Goal: Transaction & Acquisition: Purchase product/service

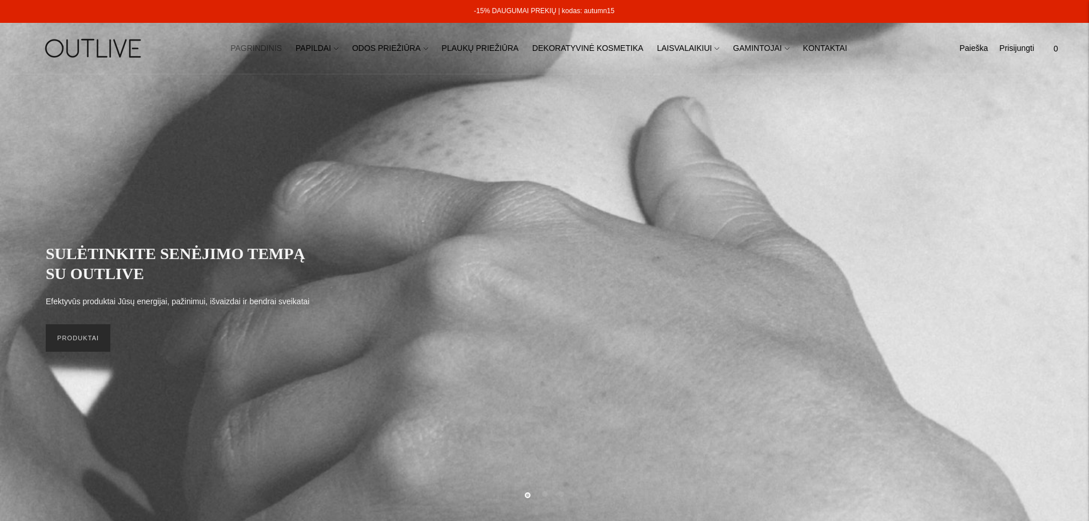
click at [75, 341] on link "PRODUKTAI" at bounding box center [78, 337] width 65 height 27
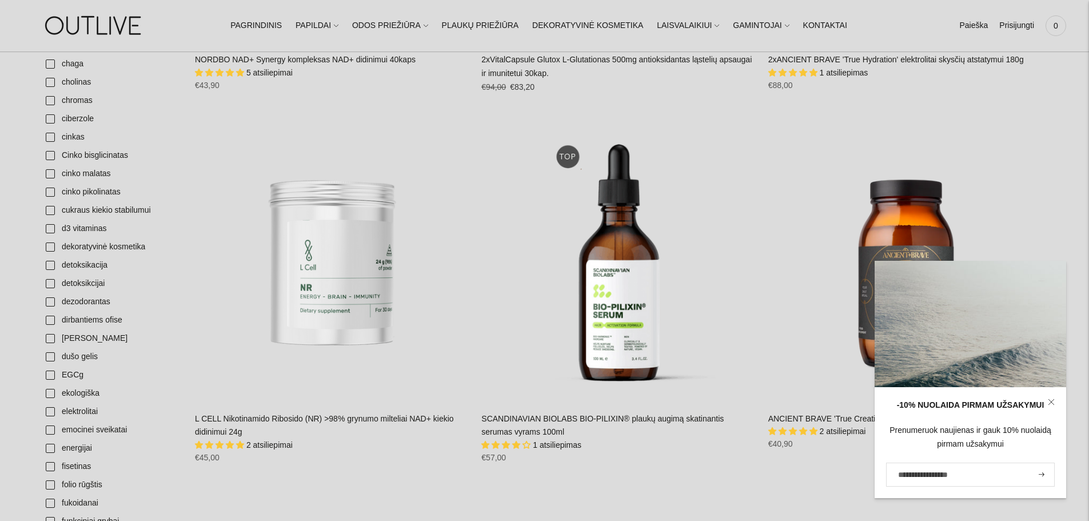
scroll to position [801, 0]
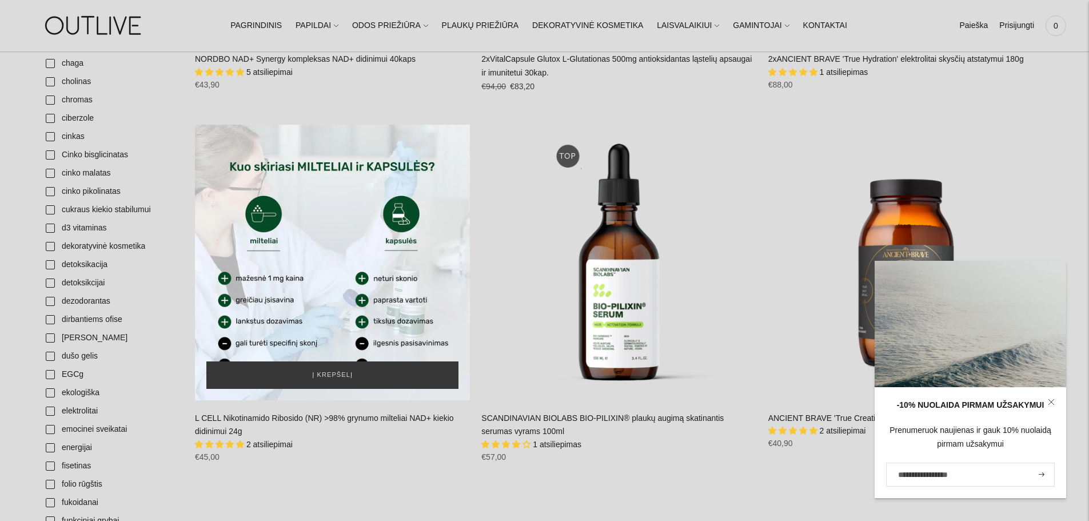
click at [335, 260] on div "L CELL Nikotinamido Ribosido (NR) >98% grynumo milteliai NAD+ kiekio didinimui …" at bounding box center [332, 262] width 275 height 275
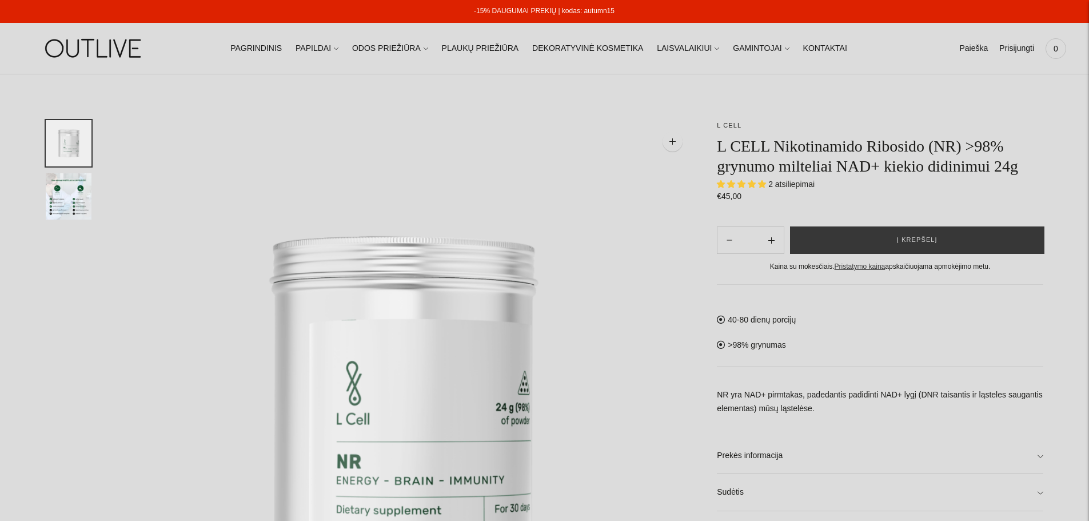
select select "**********"
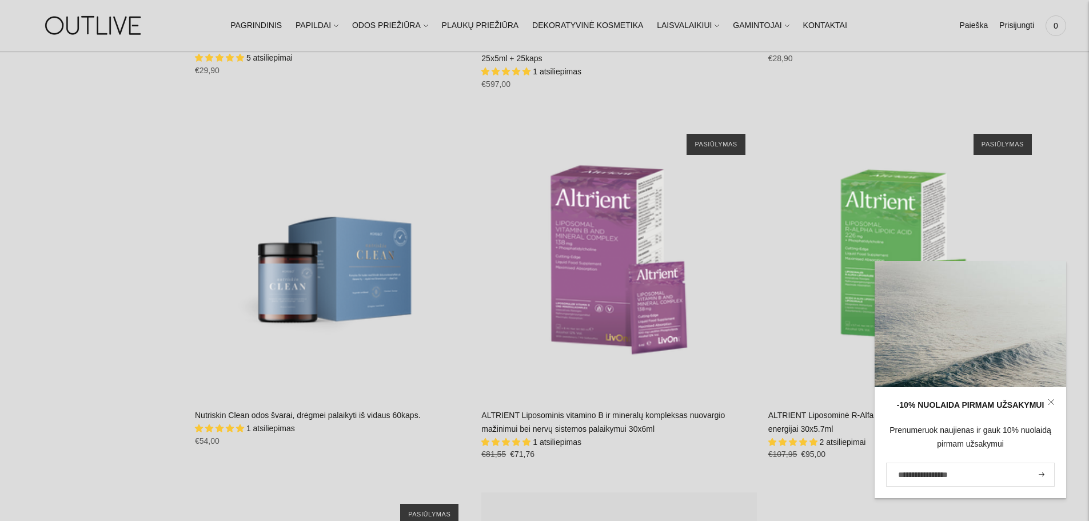
scroll to position [12582, 0]
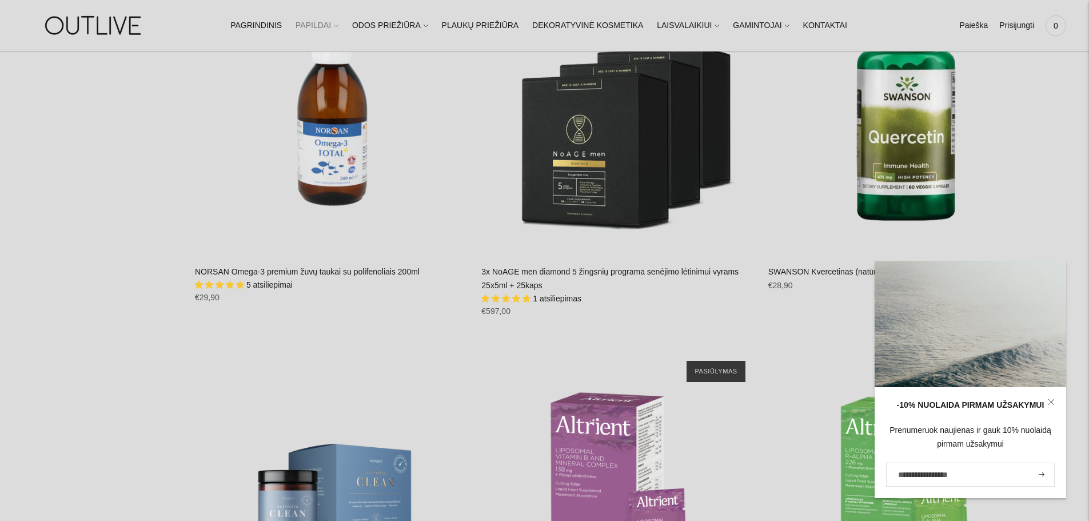
click at [339, 25] on icon at bounding box center [336, 25] width 5 height 5
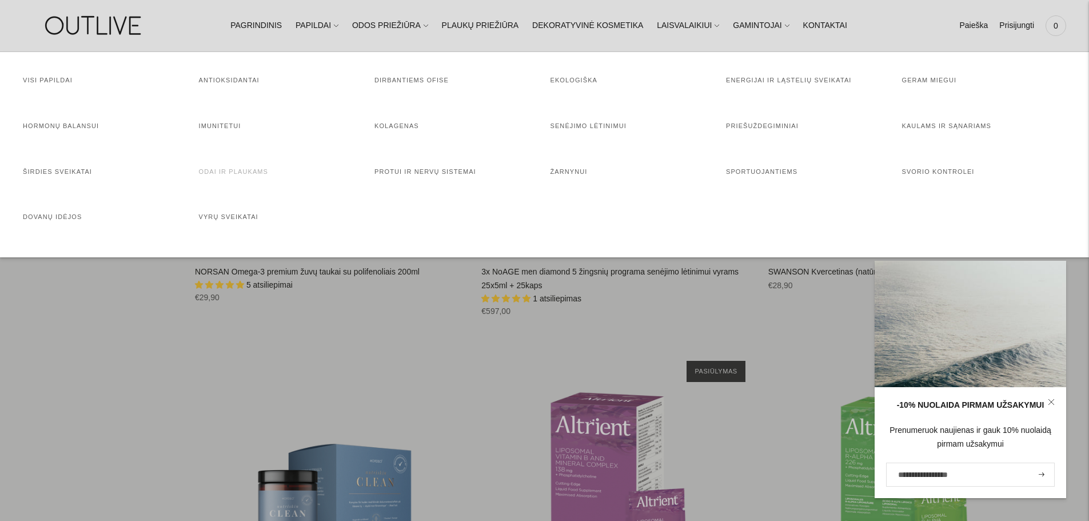
click at [236, 170] on link "Odai ir plaukams" at bounding box center [234, 171] width 70 height 7
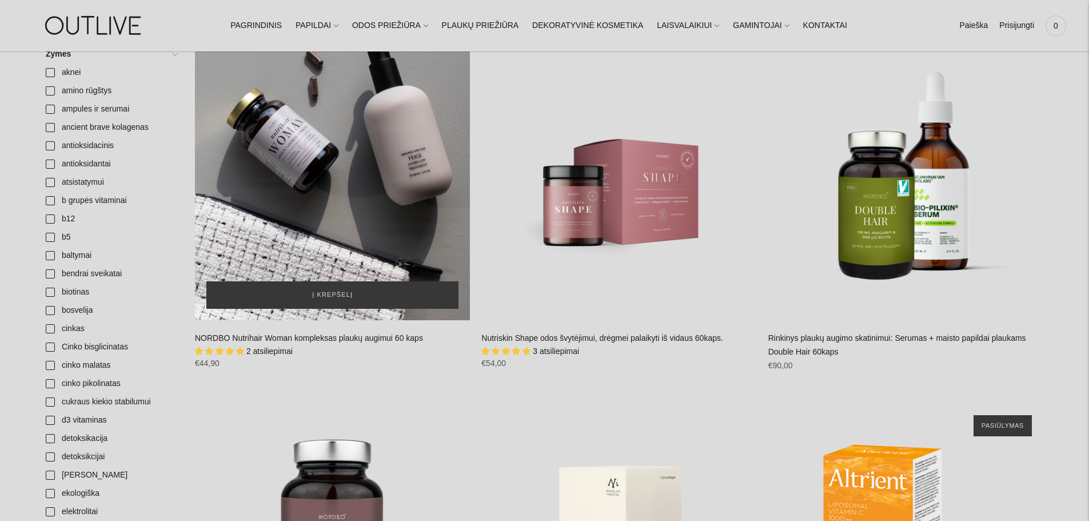
click at [321, 213] on div "NORDBO Nutrihair Woman kompleksas plaukų augimui 60 kaps\a" at bounding box center [332, 182] width 275 height 275
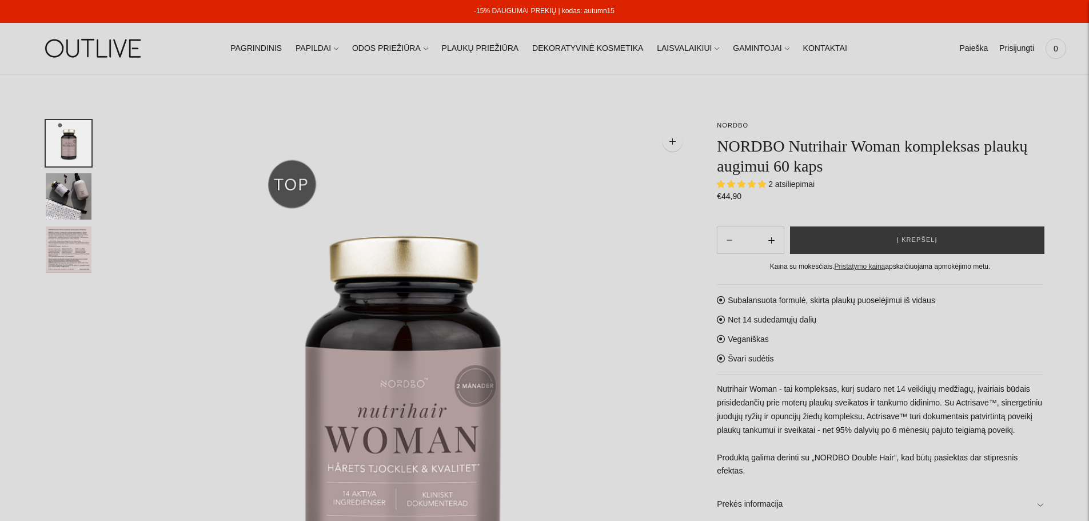
select select "**********"
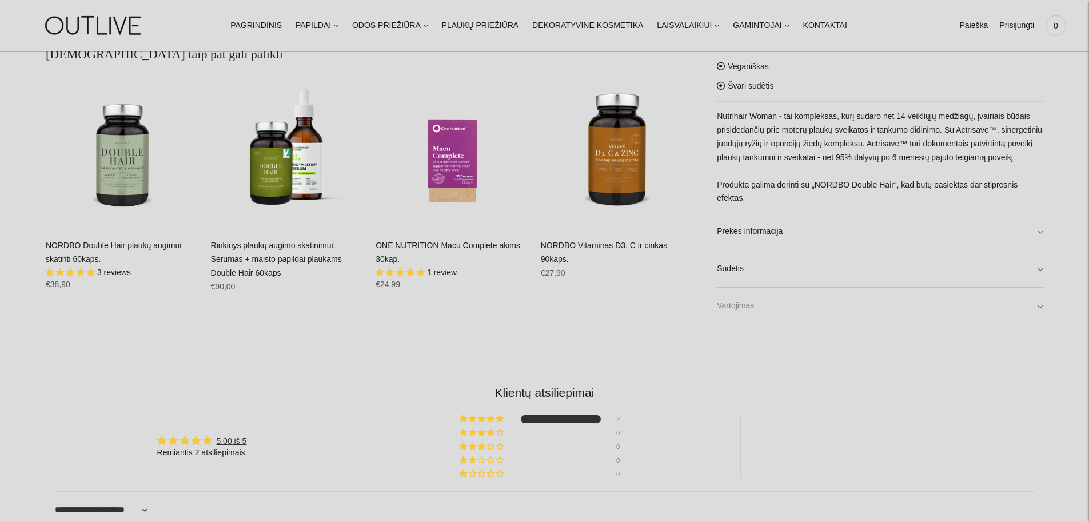
scroll to position [915, 0]
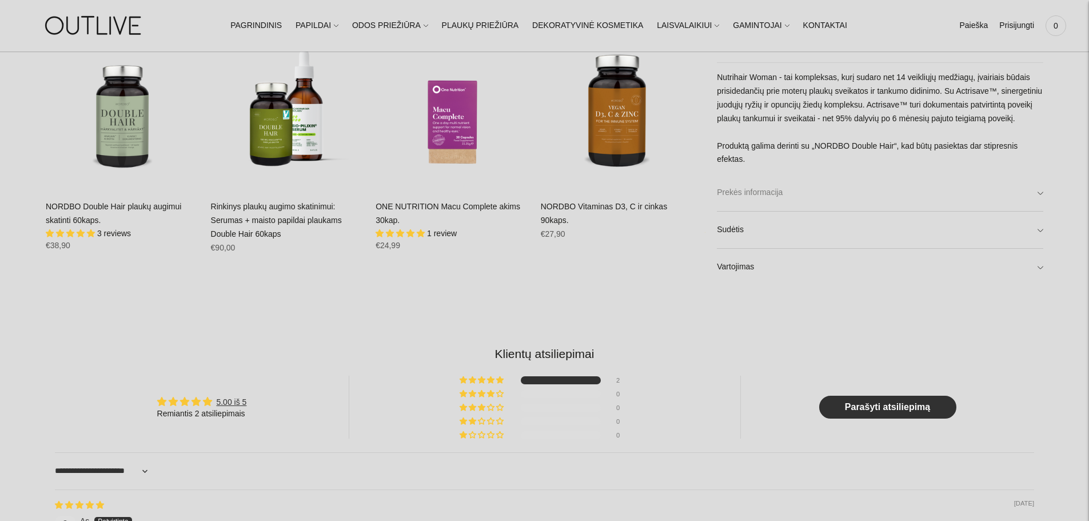
click at [768, 197] on link "Prekės informacija" at bounding box center [880, 193] width 327 height 37
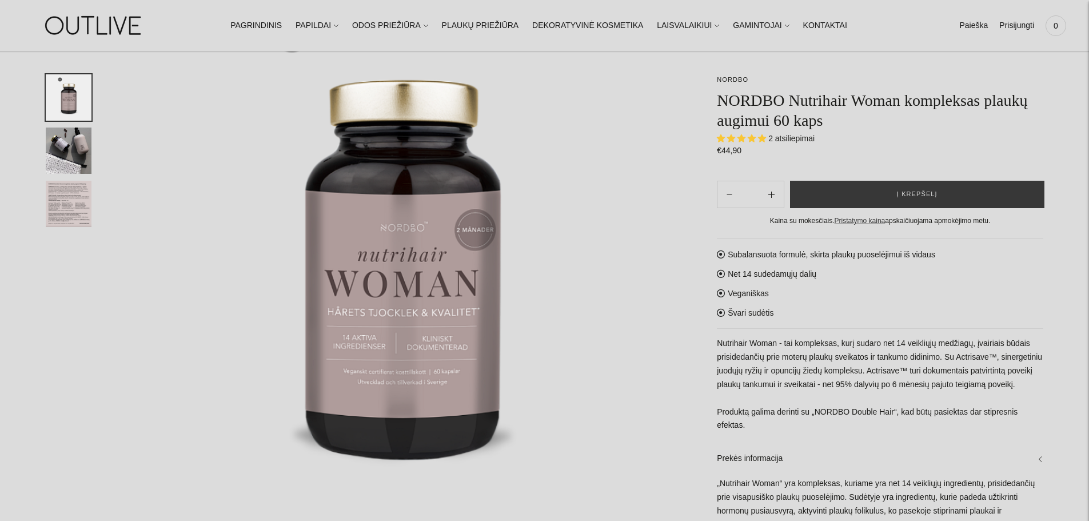
scroll to position [172, 0]
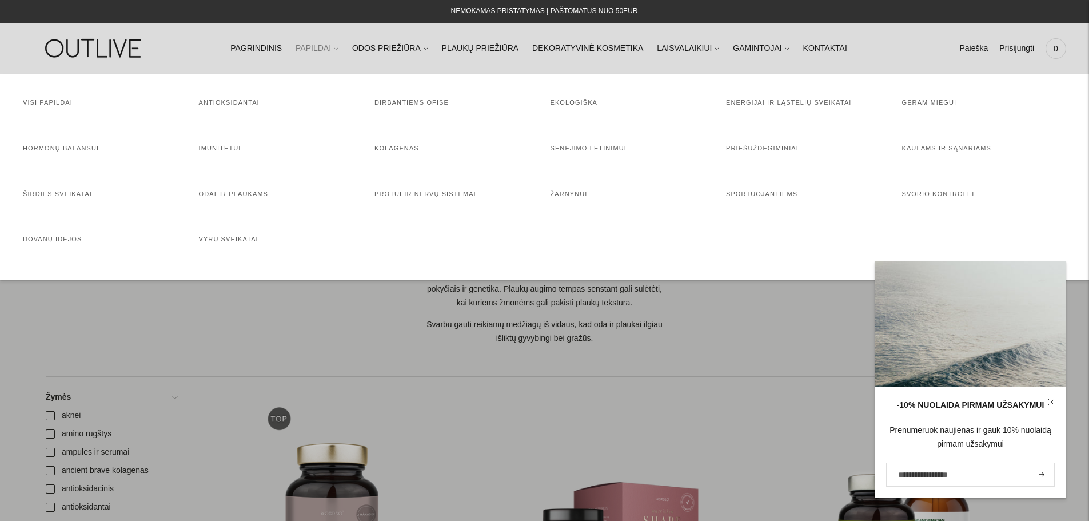
click at [339, 51] on icon at bounding box center [336, 48] width 5 height 5
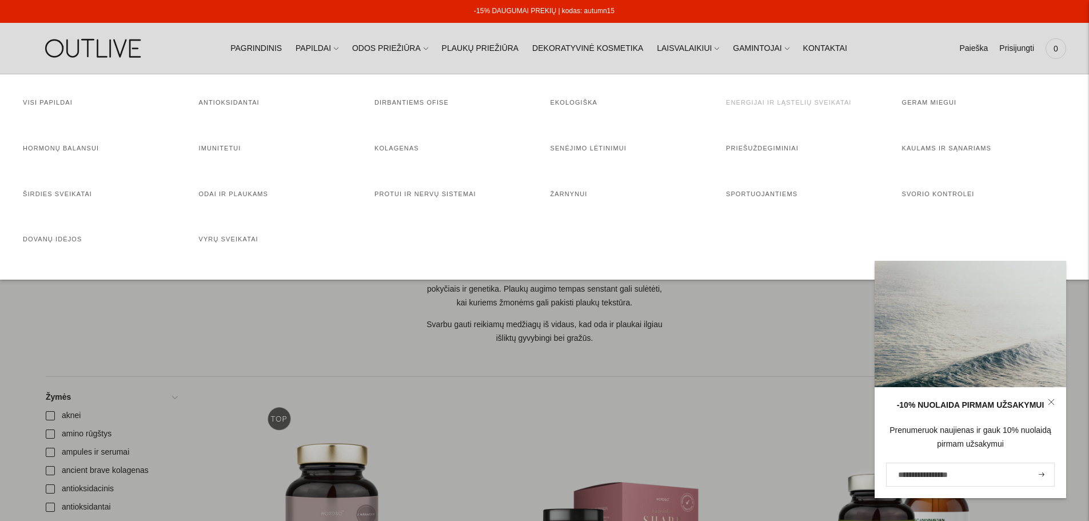
click at [789, 100] on link "Energijai ir ląstelių sveikatai" at bounding box center [789, 102] width 126 height 7
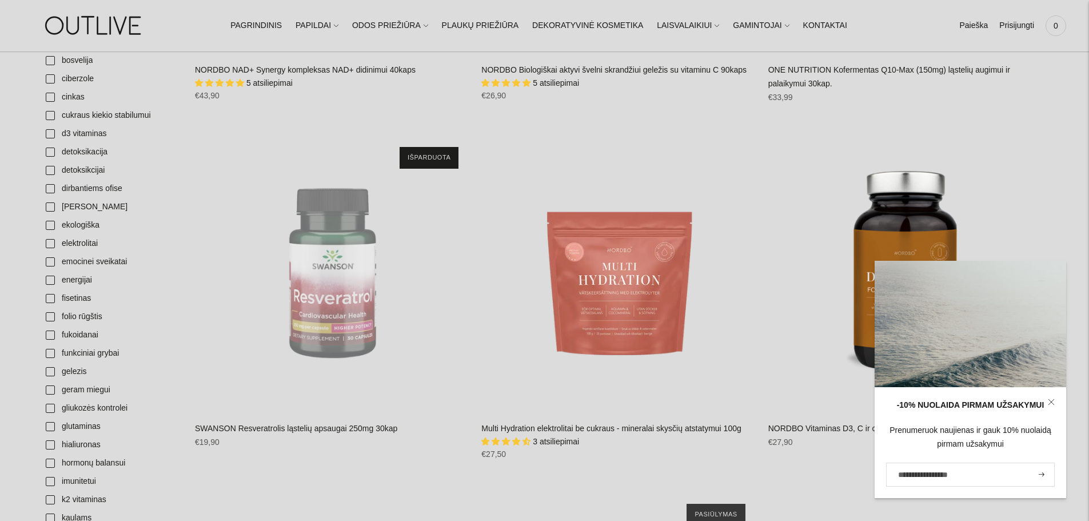
scroll to position [572, 0]
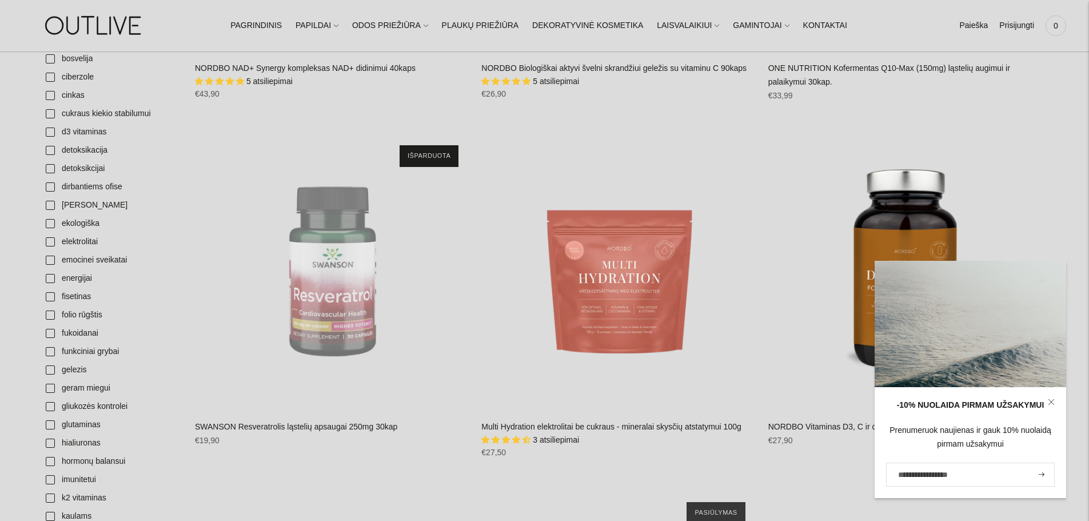
click at [1053, 401] on icon at bounding box center [1051, 402] width 7 height 7
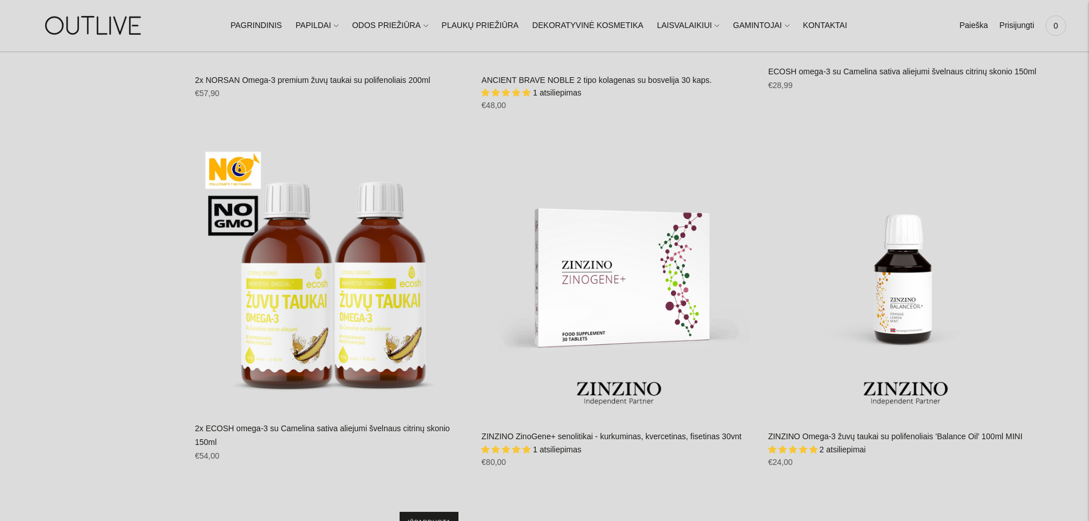
scroll to position [5319, 0]
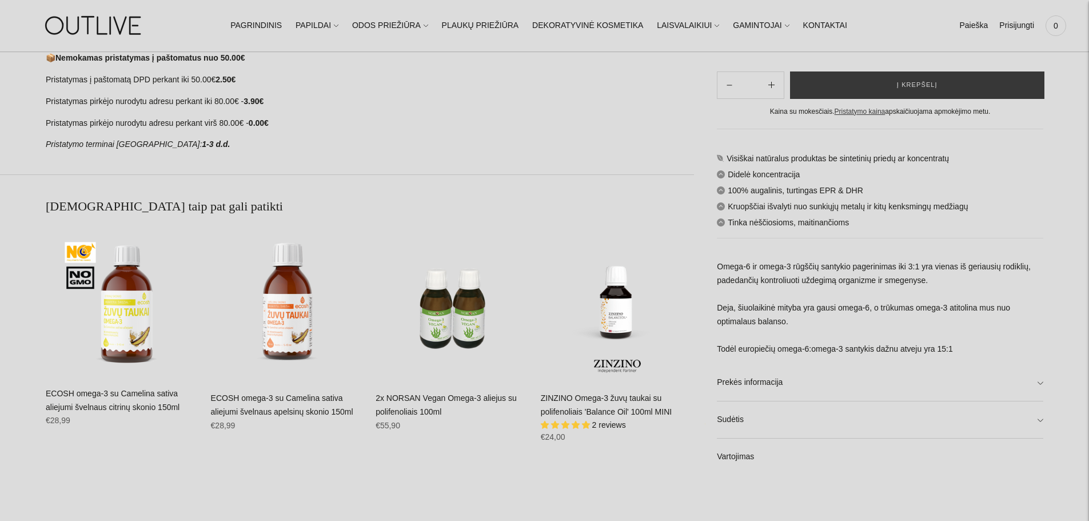
scroll to position [801, 0]
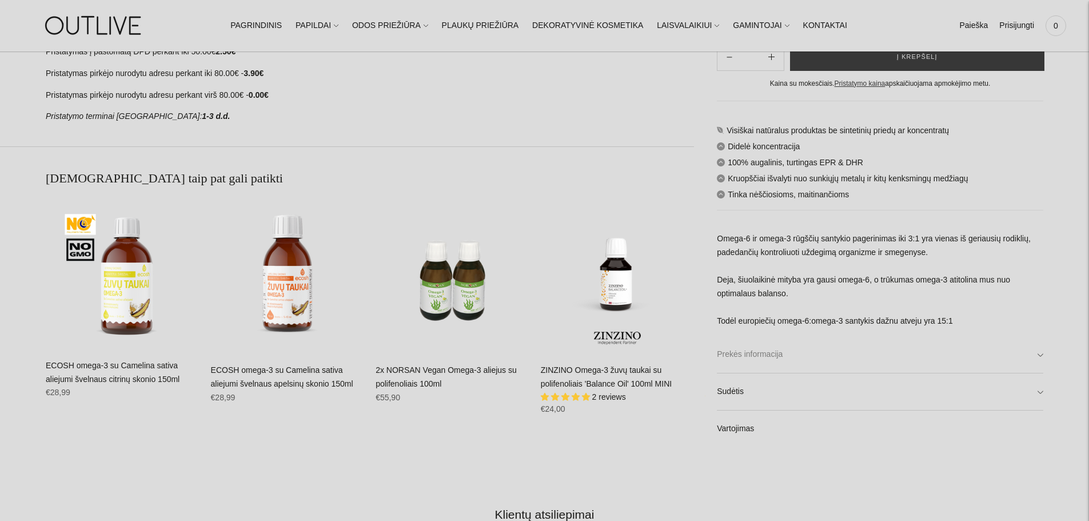
click at [781, 353] on link "Prekės informacija" at bounding box center [880, 354] width 327 height 37
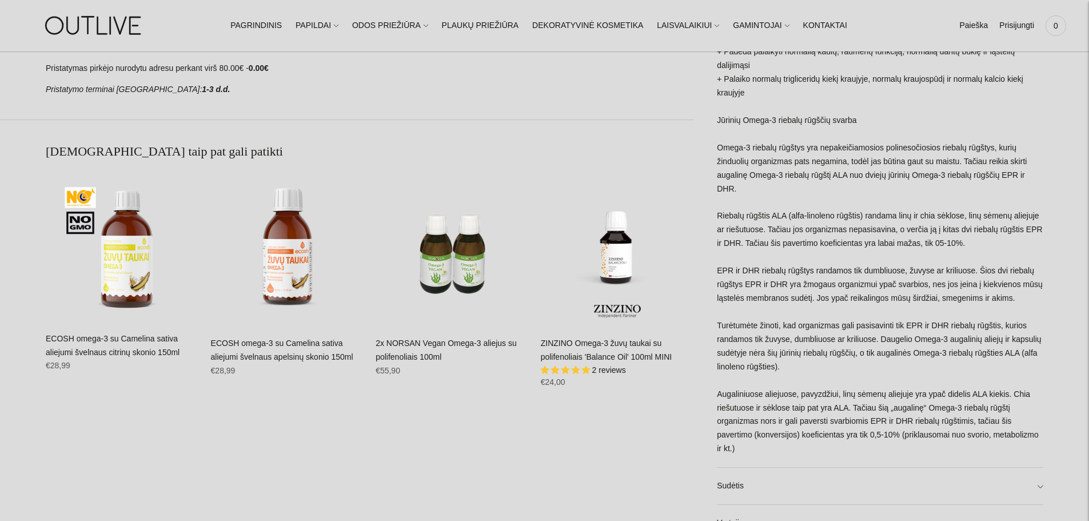
scroll to position [858, 0]
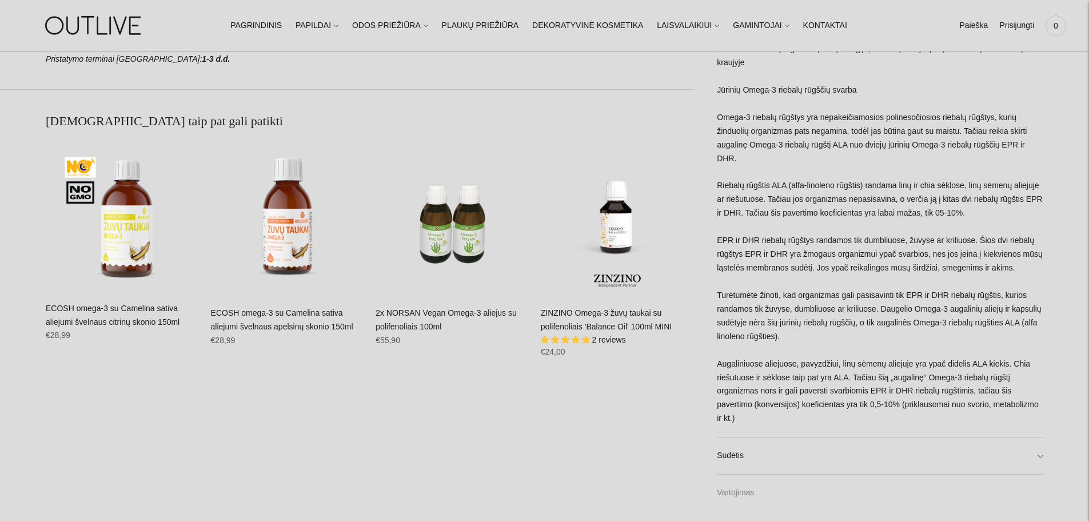
drag, startPoint x: 738, startPoint y: 480, endPoint x: 750, endPoint y: 475, distance: 12.3
click at [738, 480] on link "Vartojimas" at bounding box center [880, 493] width 327 height 37
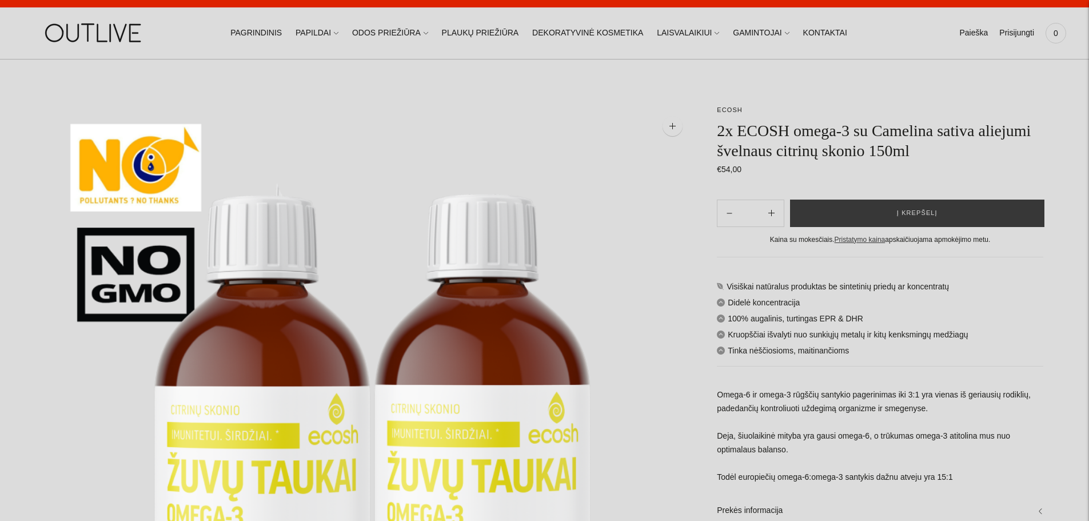
scroll to position [0, 0]
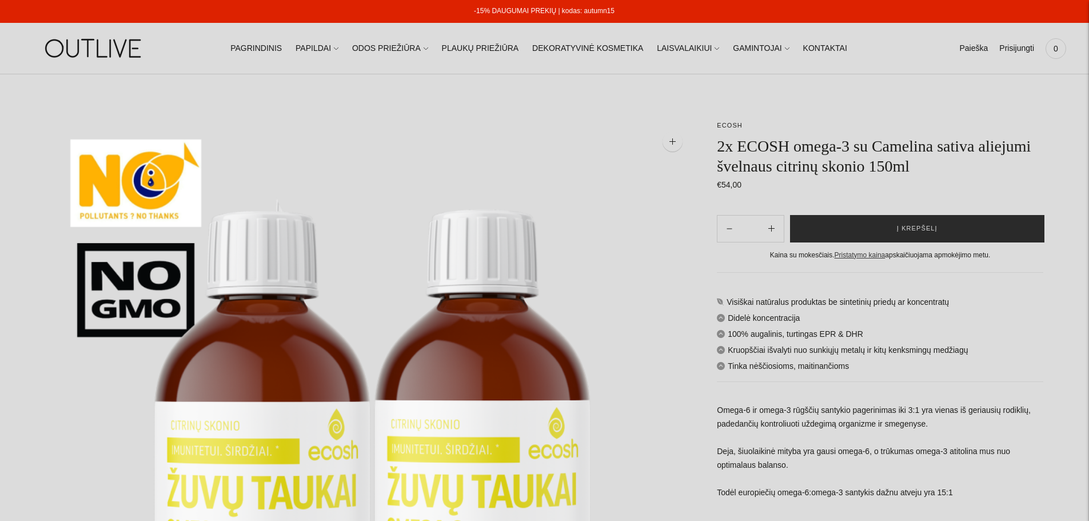
click at [889, 224] on button "Į krepšelį" at bounding box center [917, 228] width 254 height 27
